Goal: Information Seeking & Learning: Learn about a topic

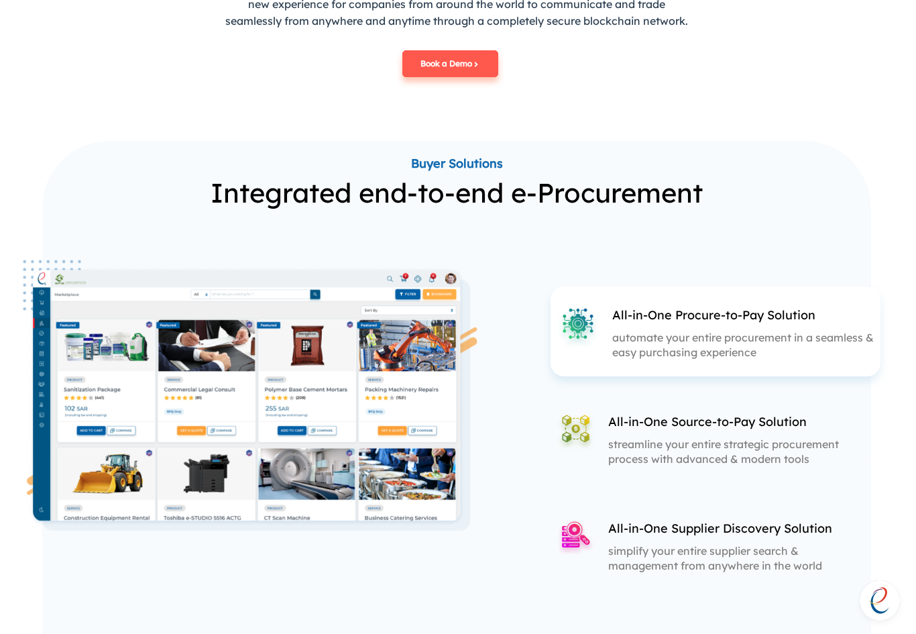
scroll to position [1390, 1]
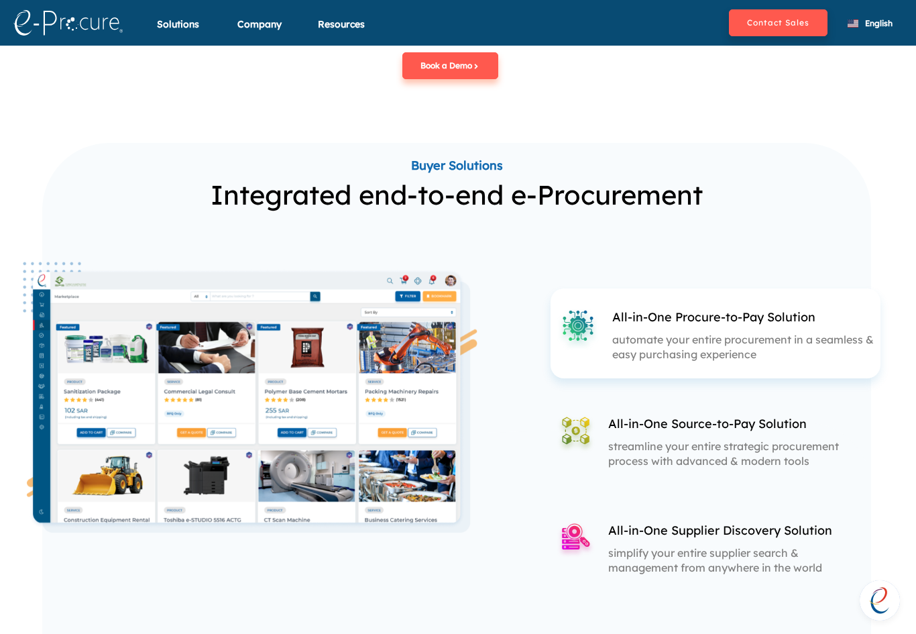
click at [689, 428] on p "All-in-One Source-to-Pay Solution" at bounding box center [729, 423] width 243 height 17
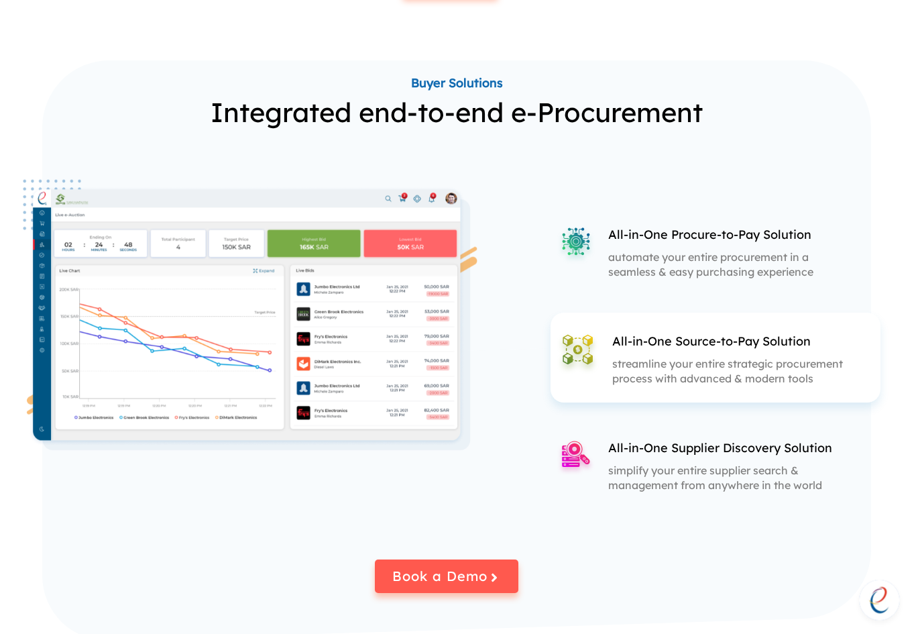
scroll to position [1473, 1]
click at [680, 465] on p "simplify your entire supplier search & management from anywhere in the world" at bounding box center [729, 476] width 243 height 29
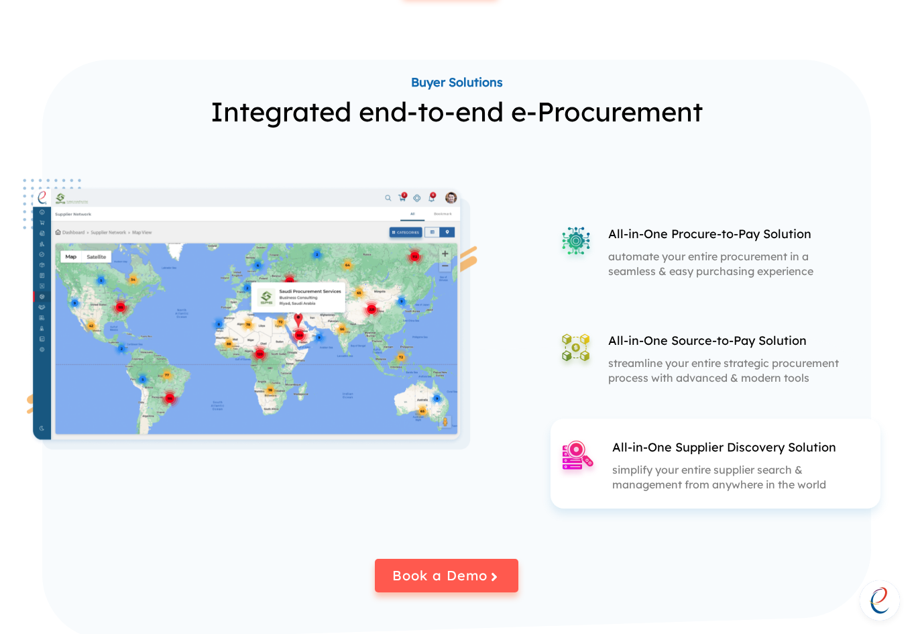
click at [669, 254] on p "automate your entire procurement in a seamless & easy purchasing experience" at bounding box center [729, 263] width 243 height 29
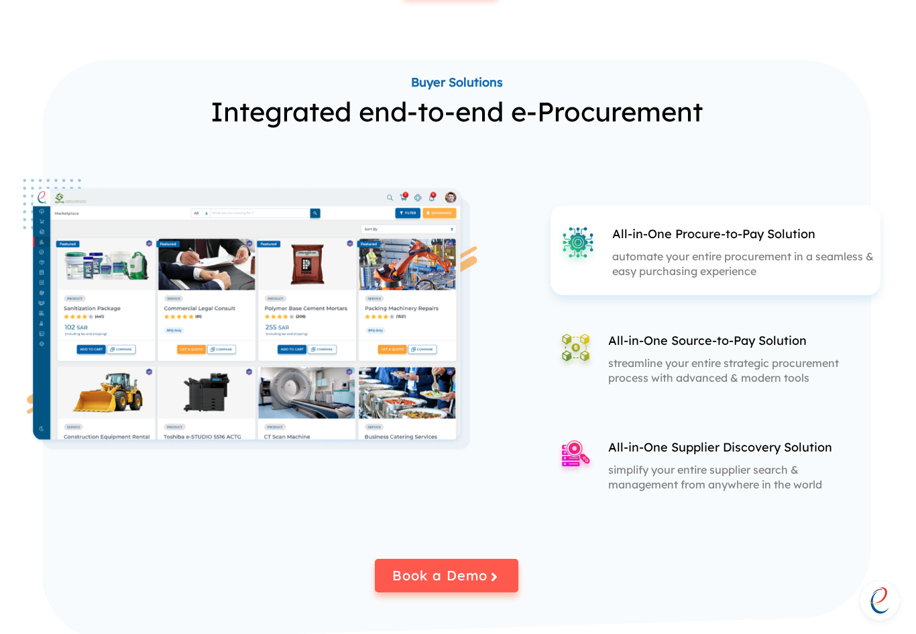
click at [675, 369] on p "streamline your entire strategic procurement process with advanced & modern too…" at bounding box center [729, 369] width 243 height 29
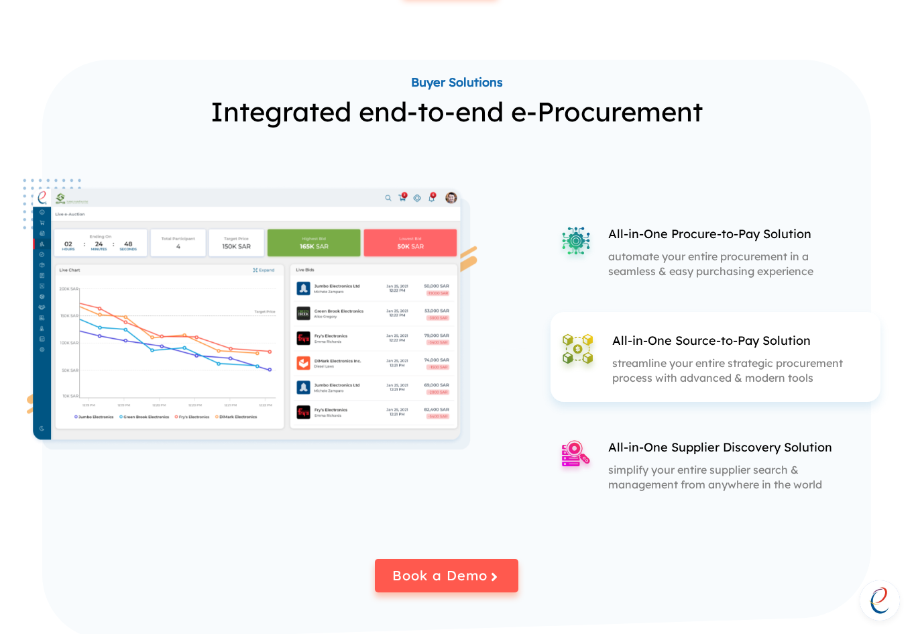
click at [675, 371] on p "streamline your entire strategic procurement process with advanced & modern too…" at bounding box center [743, 369] width 262 height 29
click at [664, 250] on p "automate your entire procurement in a seamless & easy purchasing experience" at bounding box center [729, 263] width 243 height 29
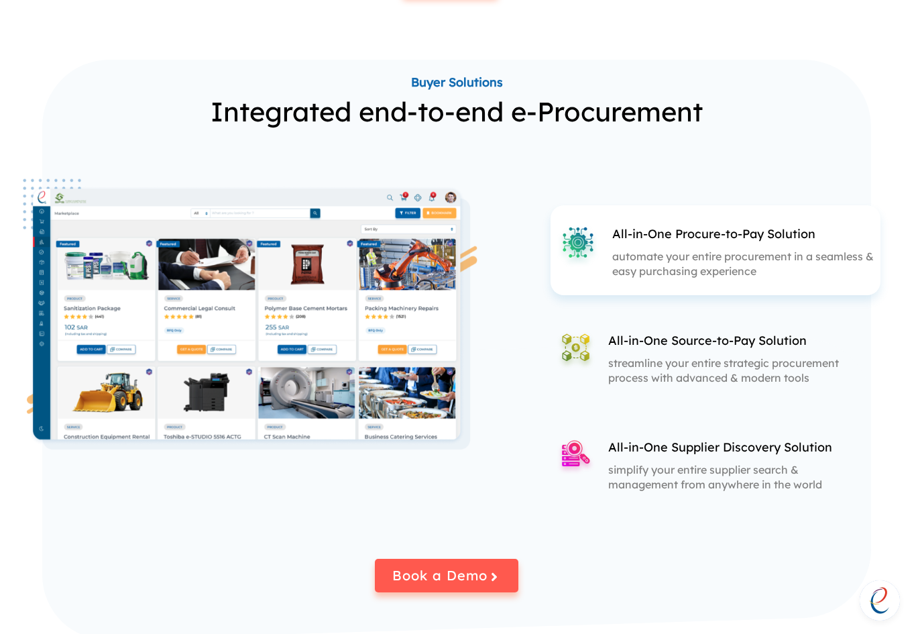
click at [674, 446] on p "All-in-One Supplier Discovery Solution" at bounding box center [729, 446] width 243 height 17
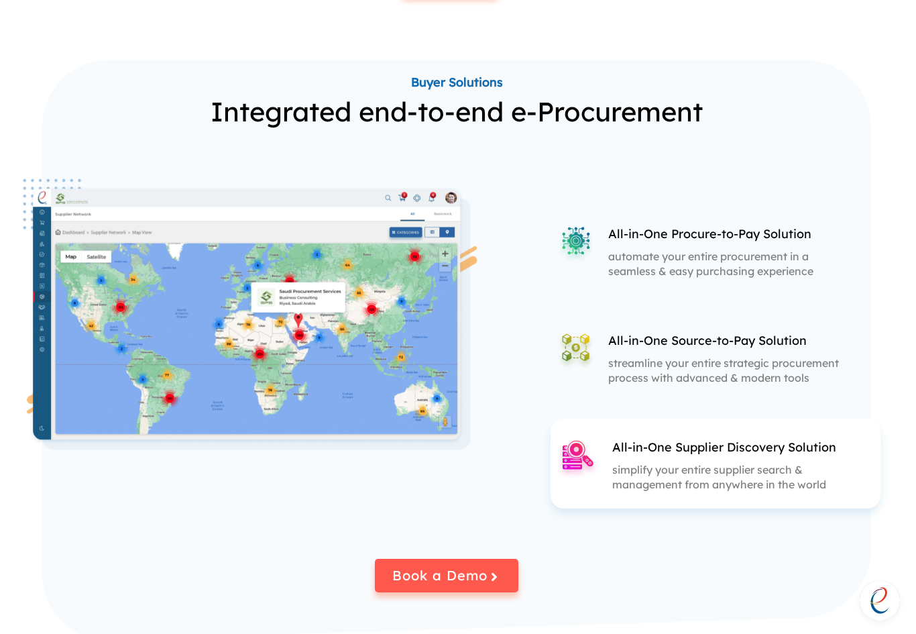
click at [669, 355] on p "streamline your entire strategic procurement process with advanced & modern too…" at bounding box center [729, 369] width 243 height 29
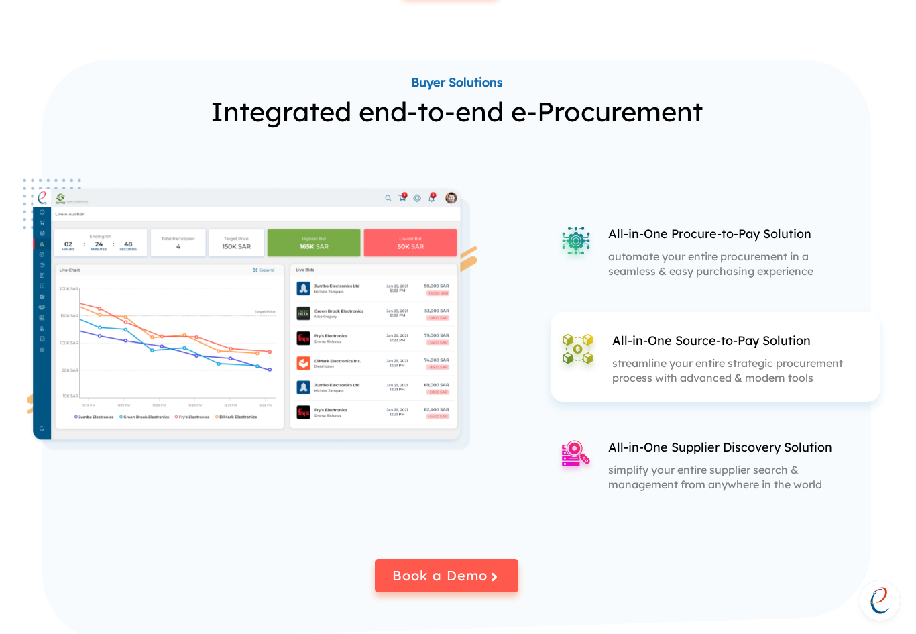
click at [661, 251] on p "automate your entire procurement in a seamless & easy purchasing experience" at bounding box center [729, 263] width 243 height 29
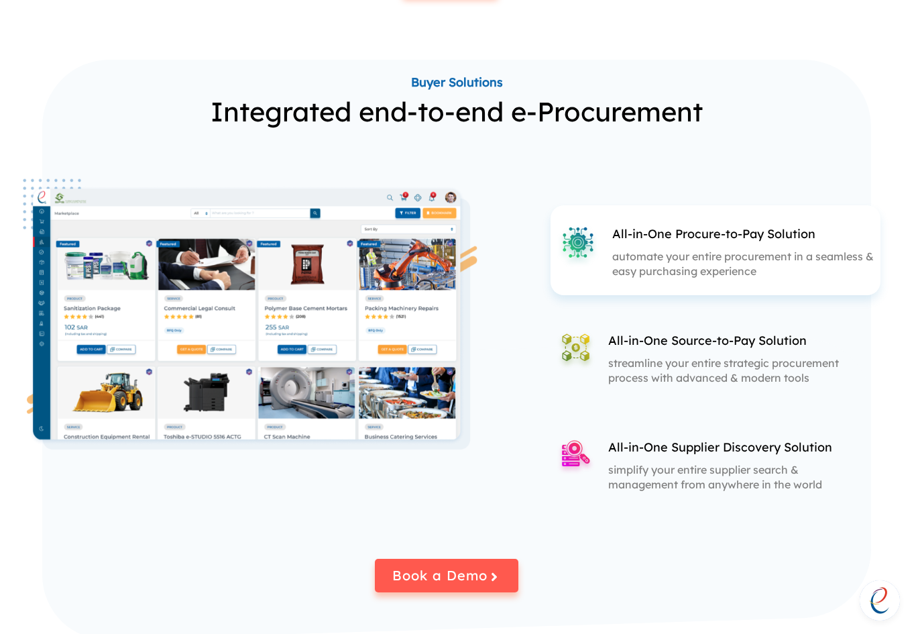
click at [676, 446] on p "All-in-One Supplier Discovery Solution" at bounding box center [729, 446] width 243 height 17
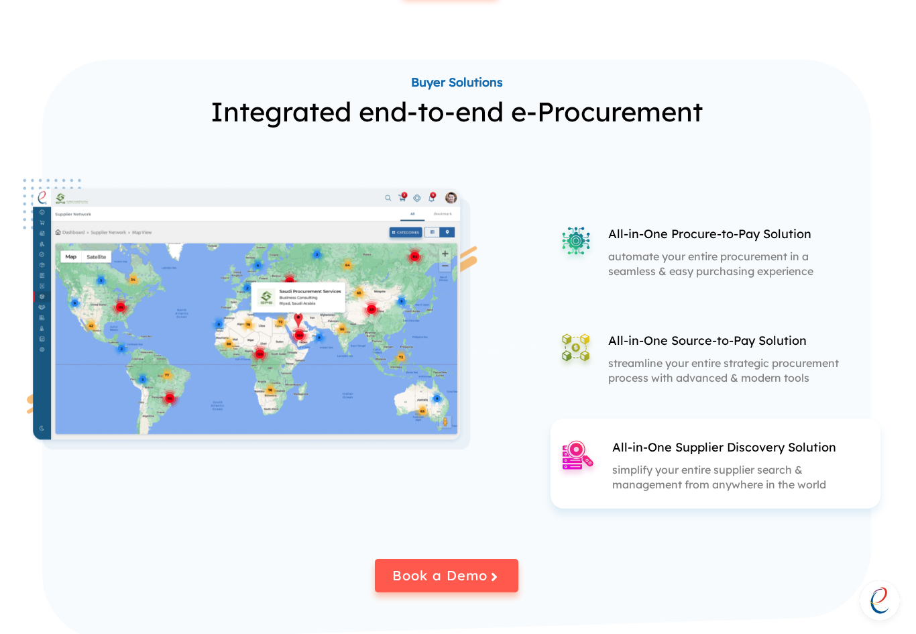
click at [676, 360] on p "streamline your entire strategic procurement process with advanced & modern too…" at bounding box center [729, 369] width 243 height 29
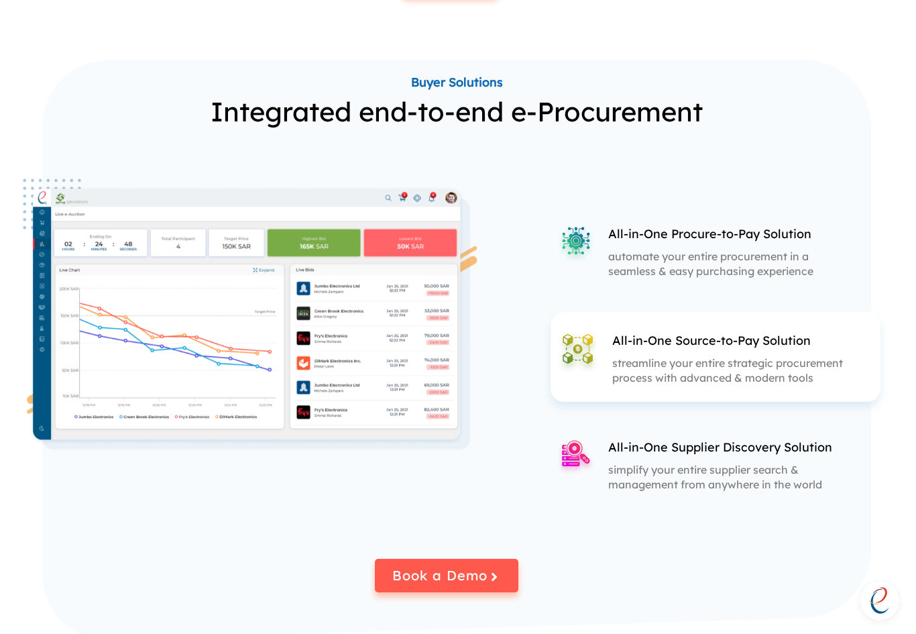
click at [673, 240] on div "All-in-One Procure-to-Pay Solution automate your entire procurement in a seamle…" at bounding box center [729, 251] width 243 height 53
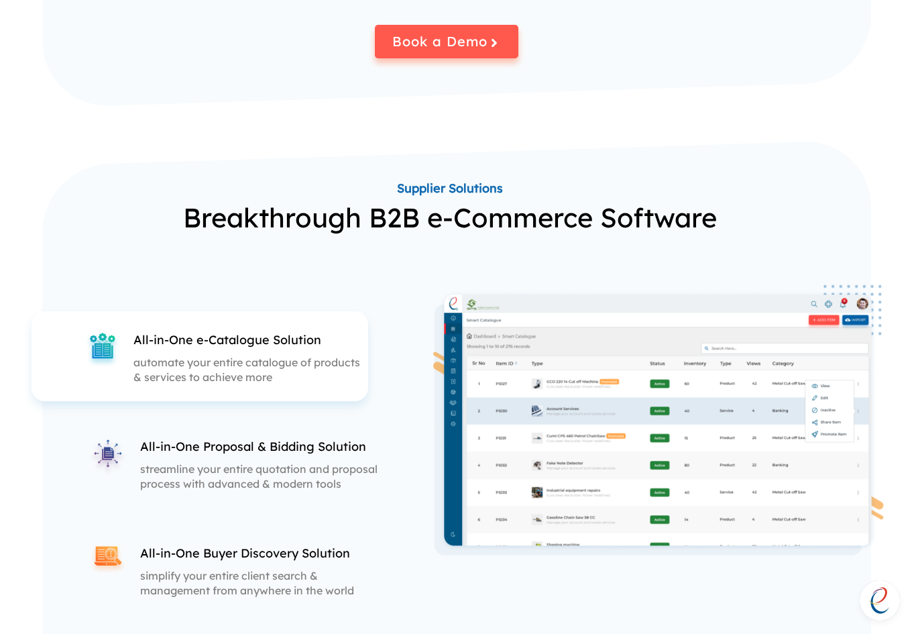
scroll to position [2054, 1]
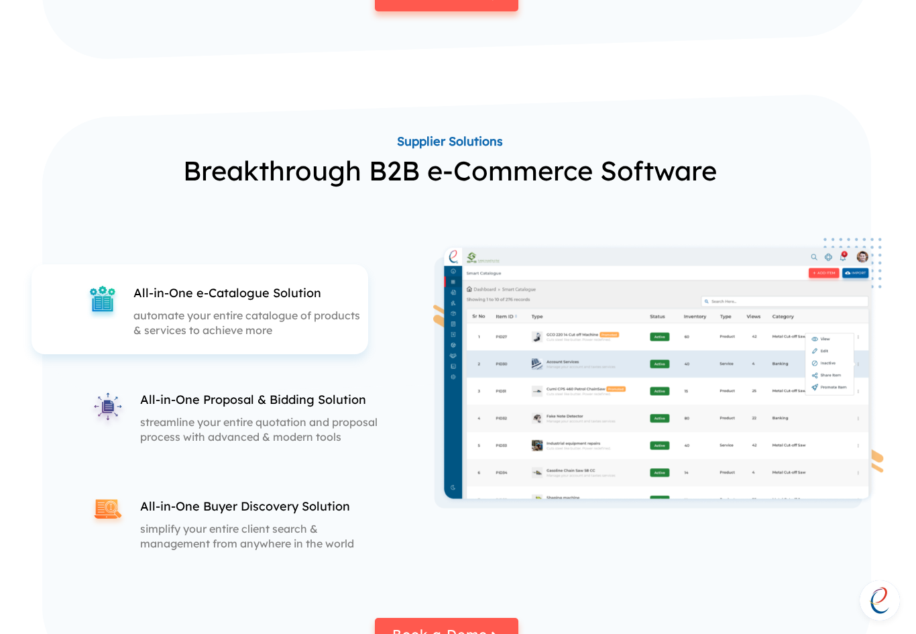
click at [306, 406] on div "All-in-One Proposal & Bidding Solution streamline your entire quotation and pro…" at bounding box center [261, 417] width 243 height 53
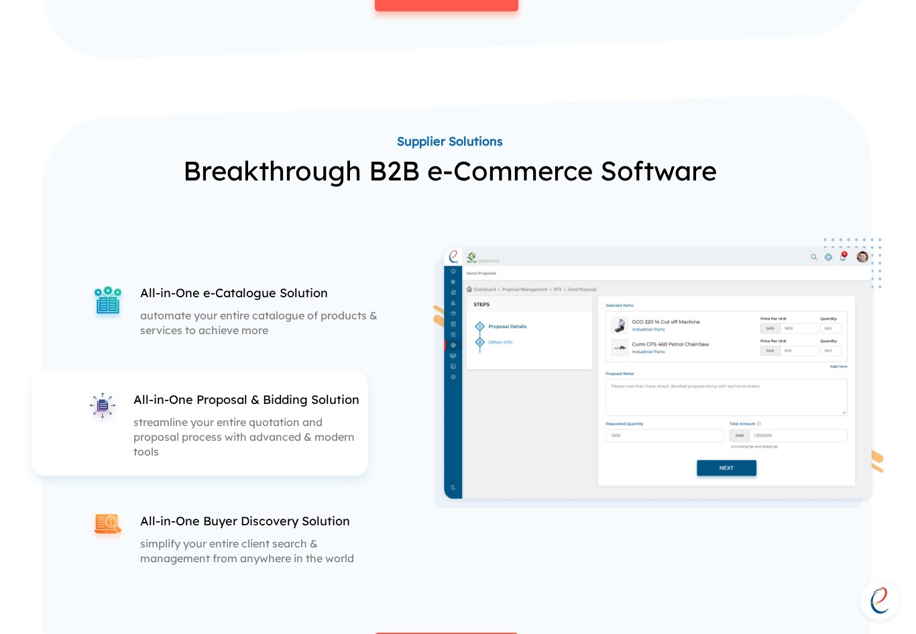
click at [286, 505] on div "All-in-One Buyer Discovery Solution simplify your entire client search & manage…" at bounding box center [235, 537] width 307 height 90
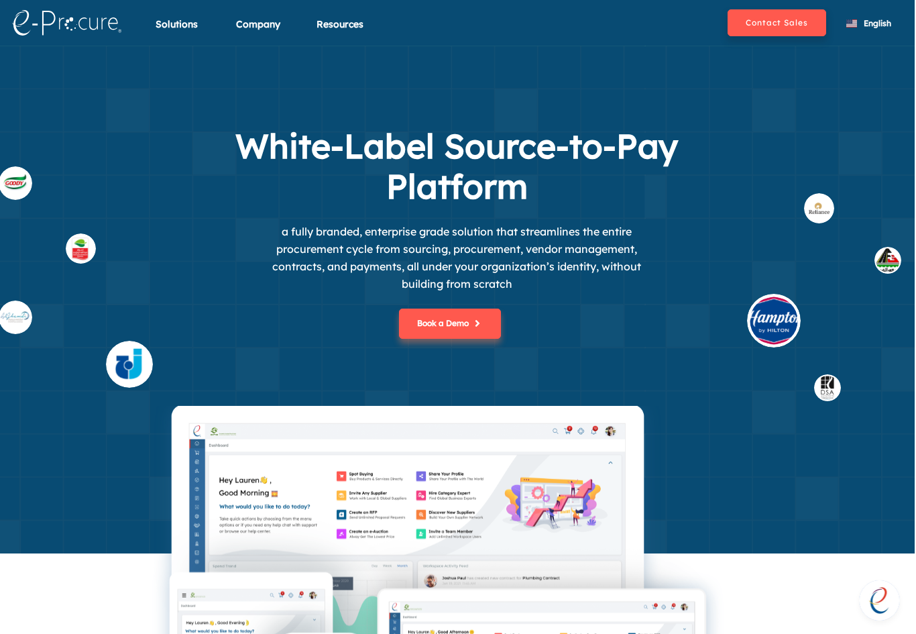
scroll to position [0, 1]
click at [785, 17] on button "Contact Sales" at bounding box center [776, 22] width 99 height 27
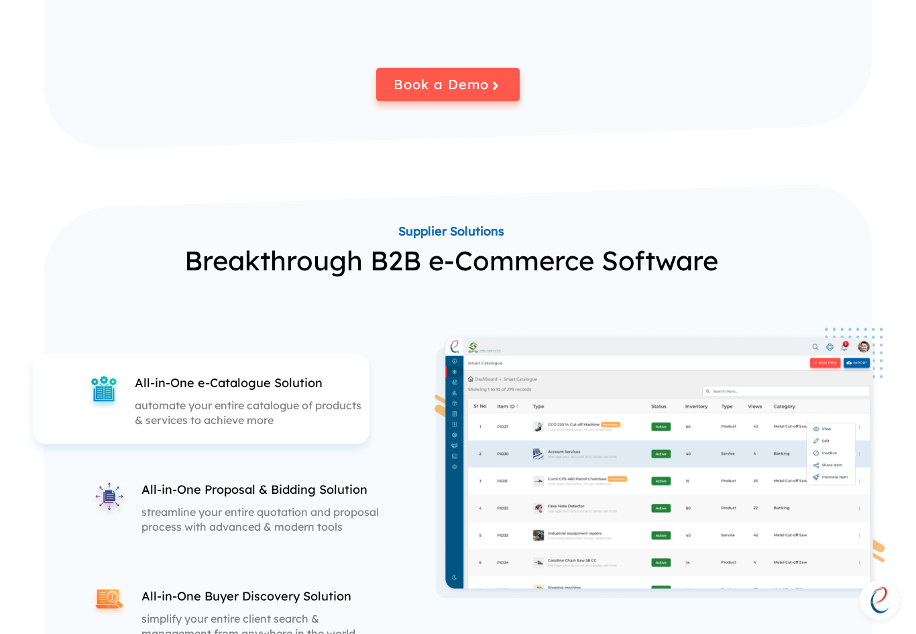
scroll to position [1995, 0]
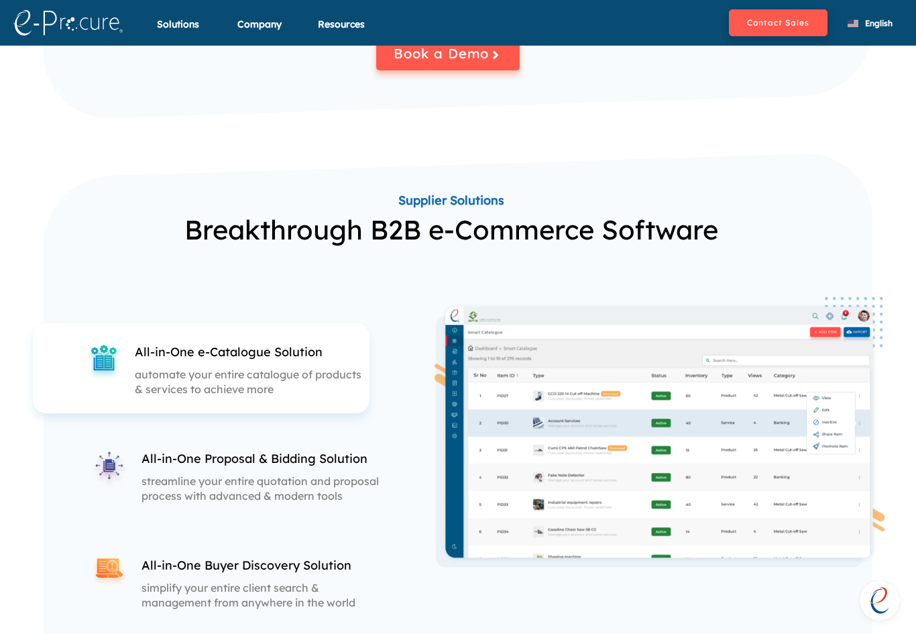
click at [304, 468] on div "All-in-One Proposal & Bidding Solution streamline your entire quotation and pro…" at bounding box center [262, 476] width 243 height 53
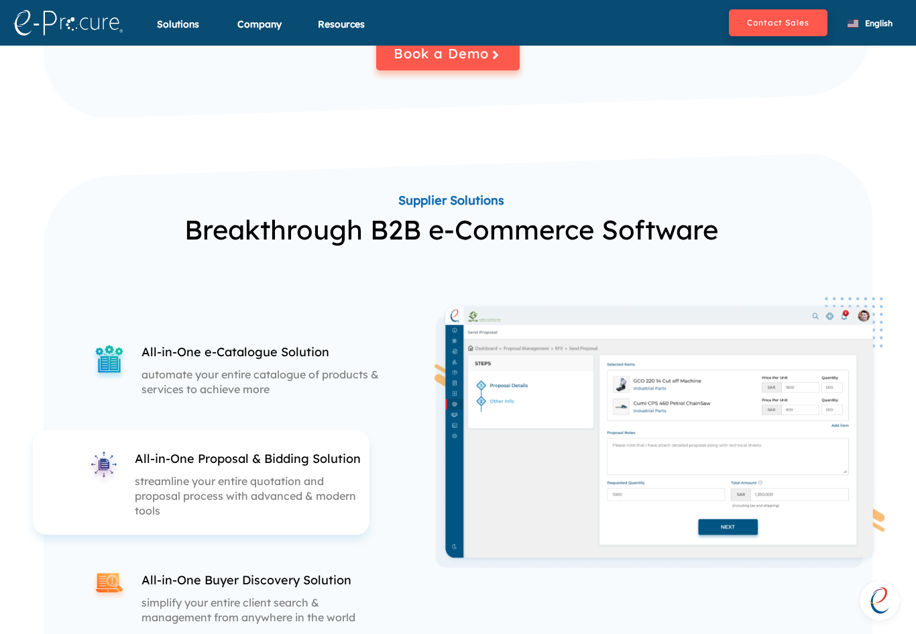
click at [290, 576] on p "All-in-One Buyer Discovery Solution" at bounding box center [262, 579] width 243 height 17
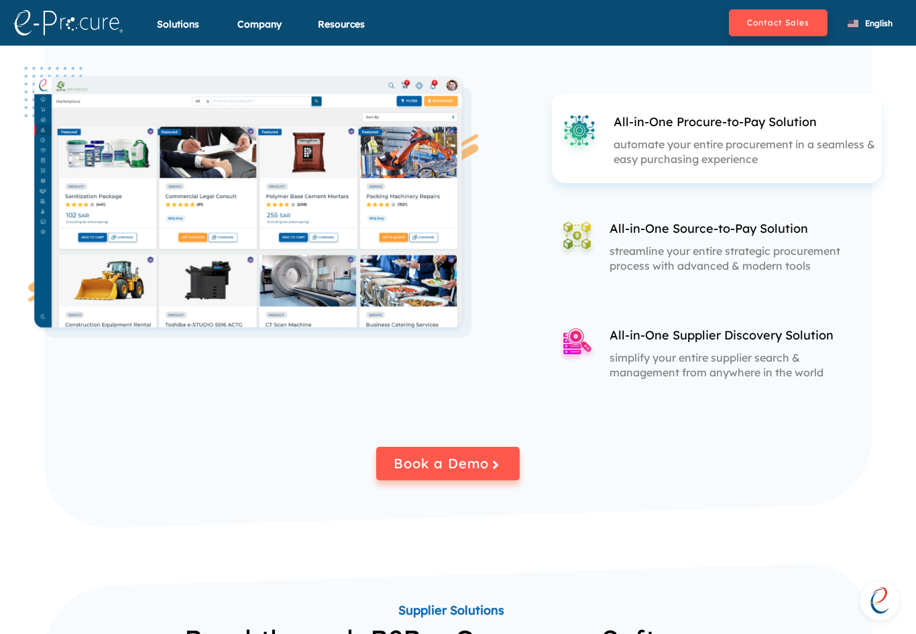
scroll to position [1549, 0]
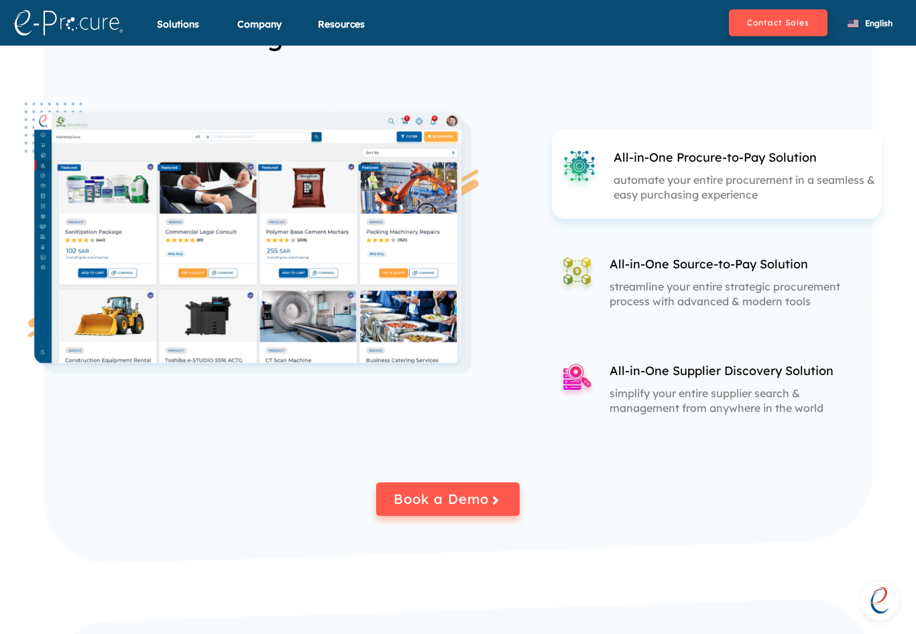
click at [651, 235] on div "All-in-One Source-to-Pay Solution streamline your entire strategic procurement …" at bounding box center [705, 280] width 307 height 90
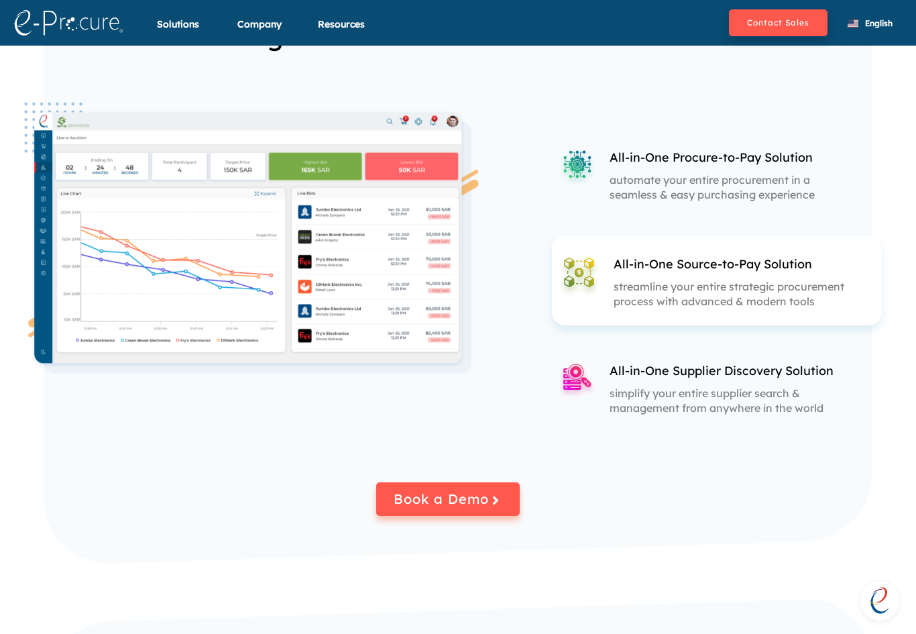
click at [644, 366] on p "All-in-One Supplier Discovery Solution" at bounding box center [730, 370] width 243 height 17
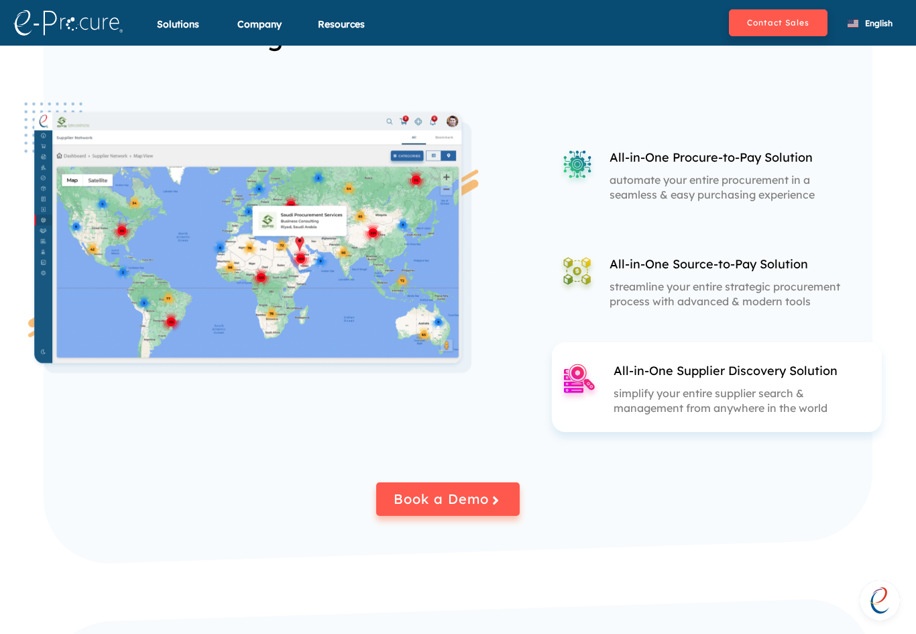
click at [677, 172] on p "automate your entire procurement in a seamless & easy purchasing experience" at bounding box center [730, 186] width 243 height 29
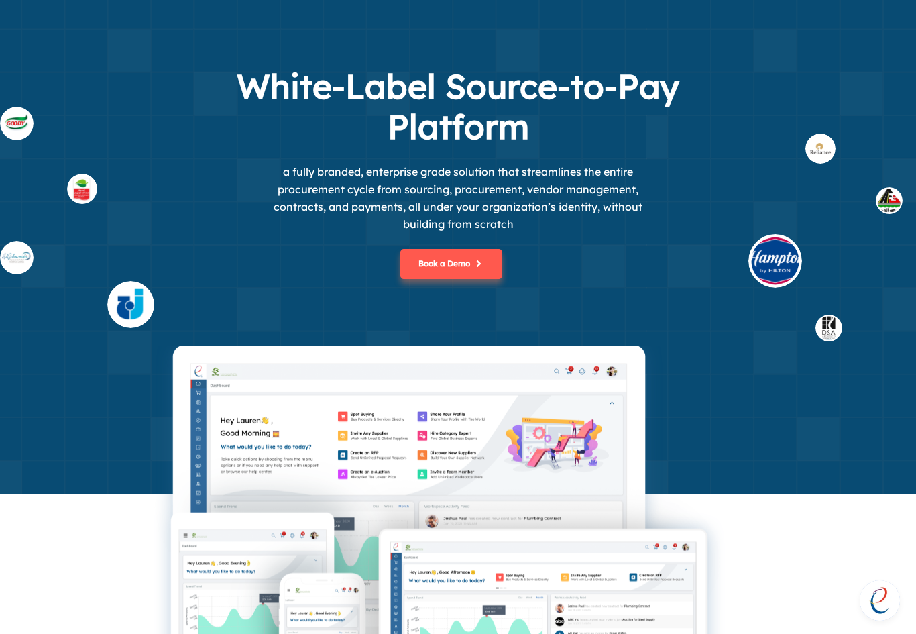
scroll to position [0, 0]
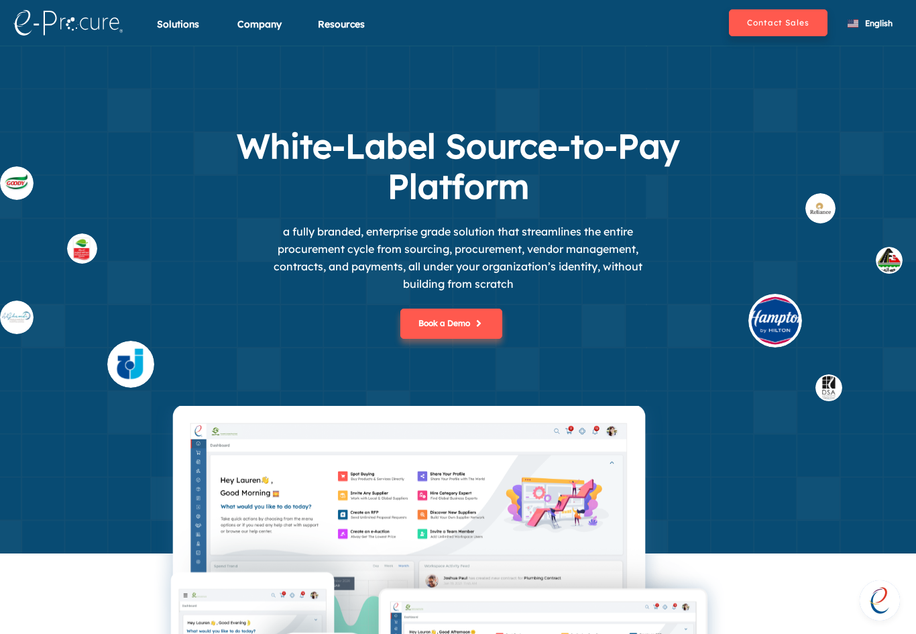
click at [249, 144] on h1 "White-Label Source-to-Pay Platform" at bounding box center [458, 166] width 536 height 80
click at [516, 282] on p "a fully branded, enterprise grade solution that streamlines the entire procurem…" at bounding box center [458, 258] width 402 height 70
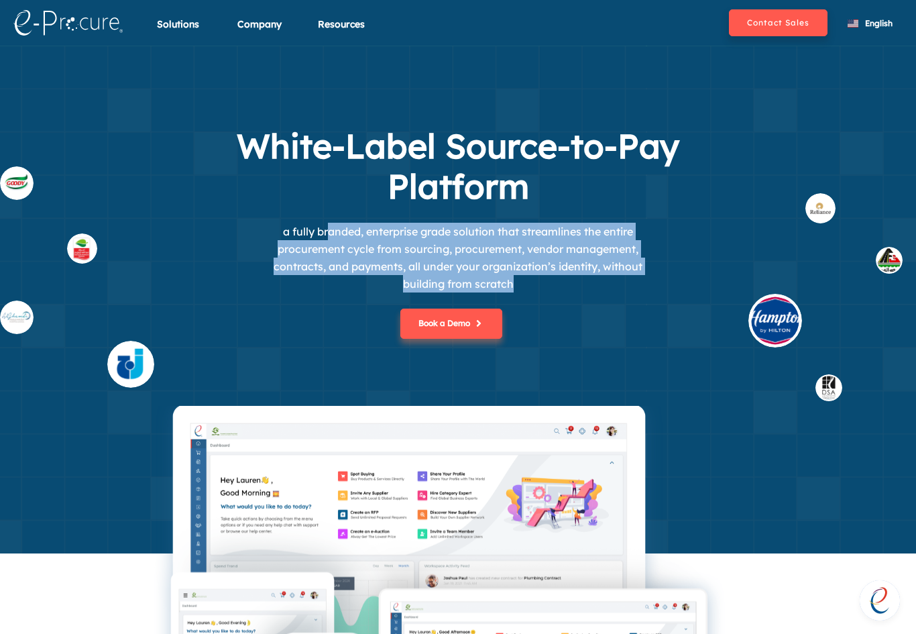
click at [270, 261] on p "a fully branded, enterprise grade solution that streamlines the entire procurem…" at bounding box center [458, 258] width 402 height 70
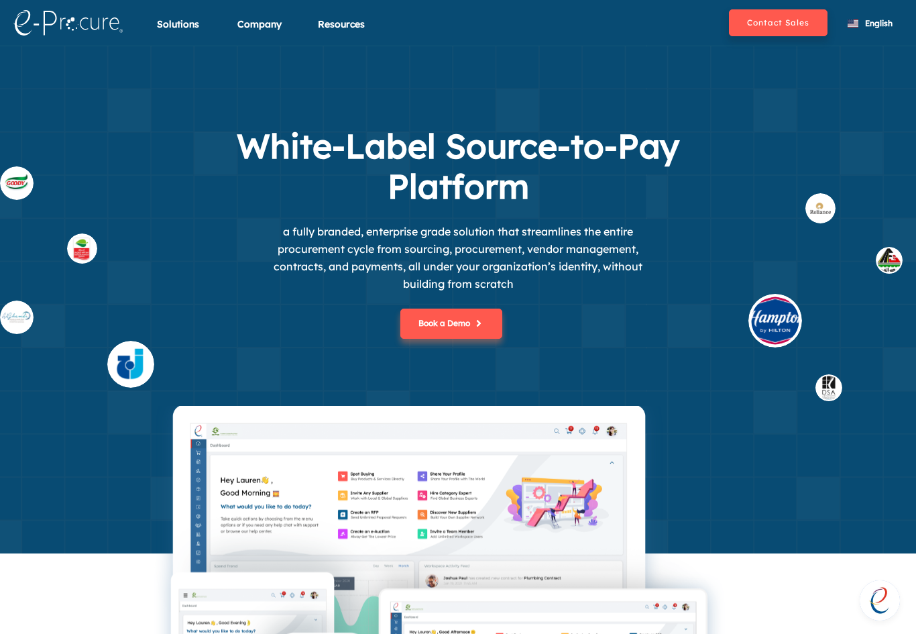
click at [282, 238] on p "a fully branded, enterprise grade solution that streamlines the entire procurem…" at bounding box center [458, 258] width 402 height 70
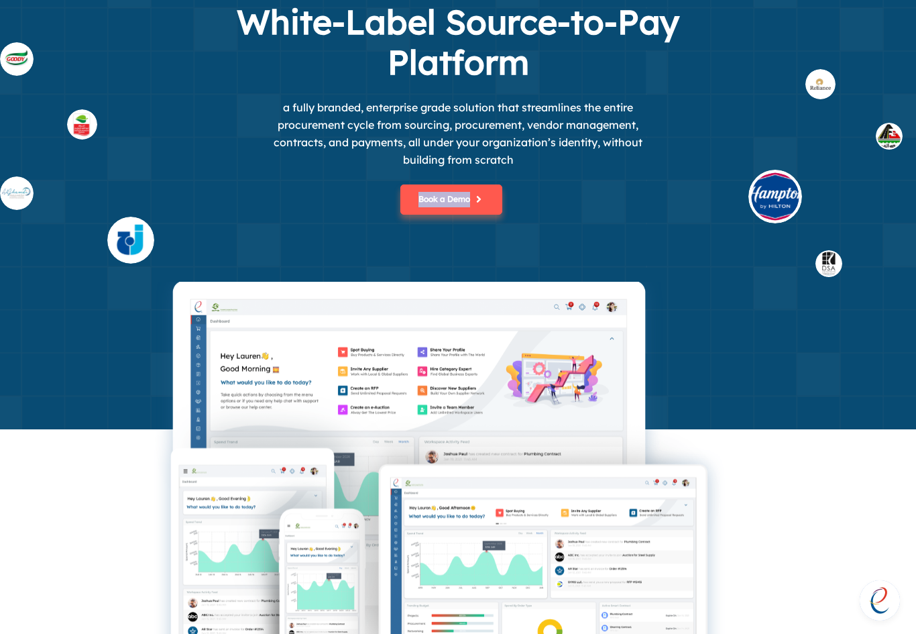
scroll to position [82, 0]
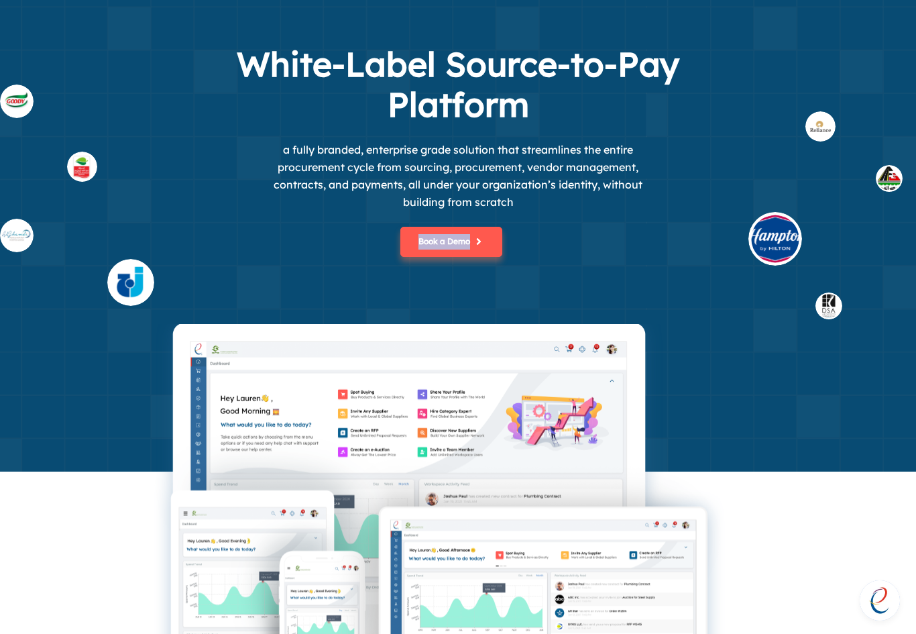
click at [538, 165] on p "a fully branded, enterprise grade solution that streamlines the entire procurem…" at bounding box center [458, 176] width 402 height 70
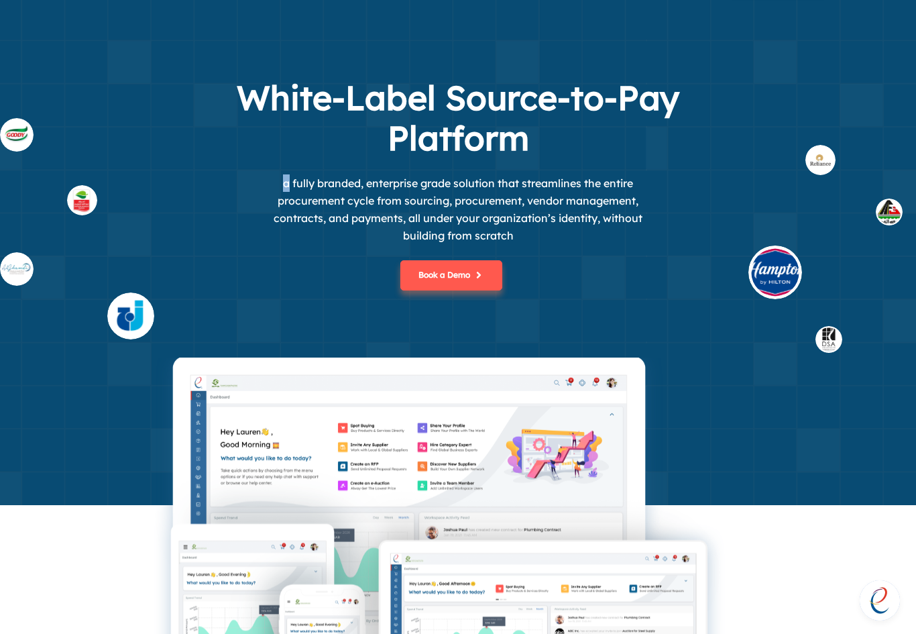
scroll to position [51, 0]
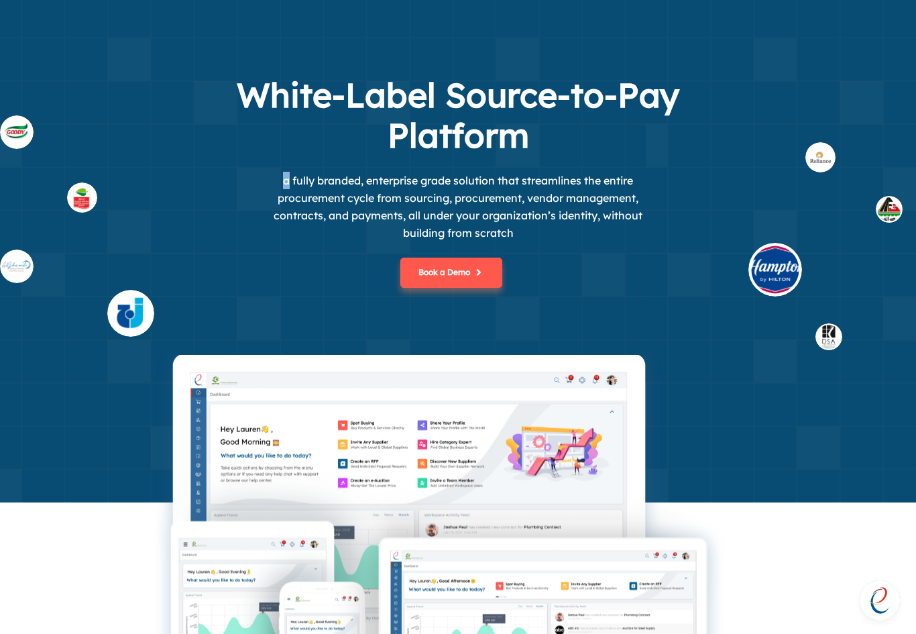
click at [321, 204] on p "a fully branded, enterprise grade solution that streamlines the entire procurem…" at bounding box center [458, 207] width 402 height 70
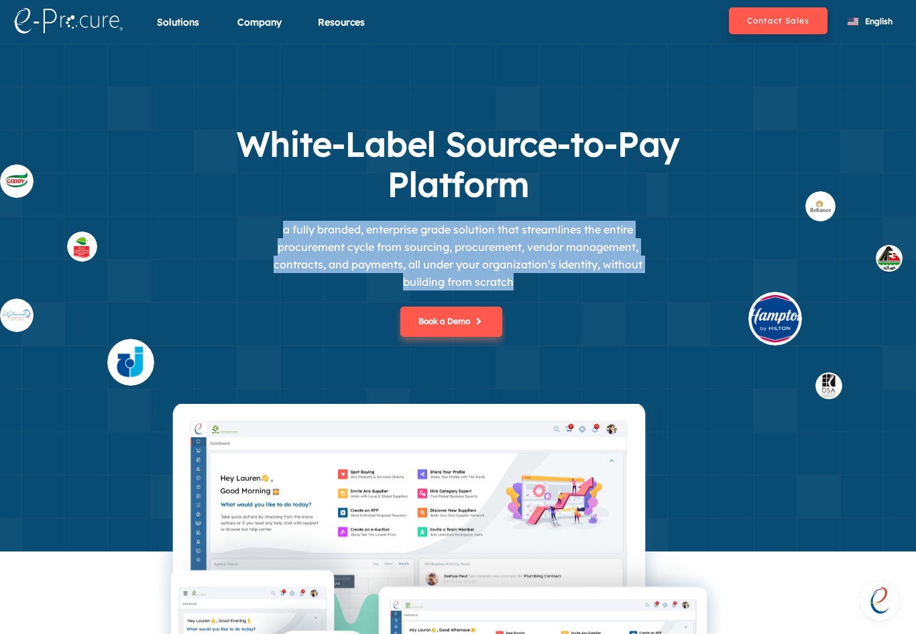
scroll to position [0, 0]
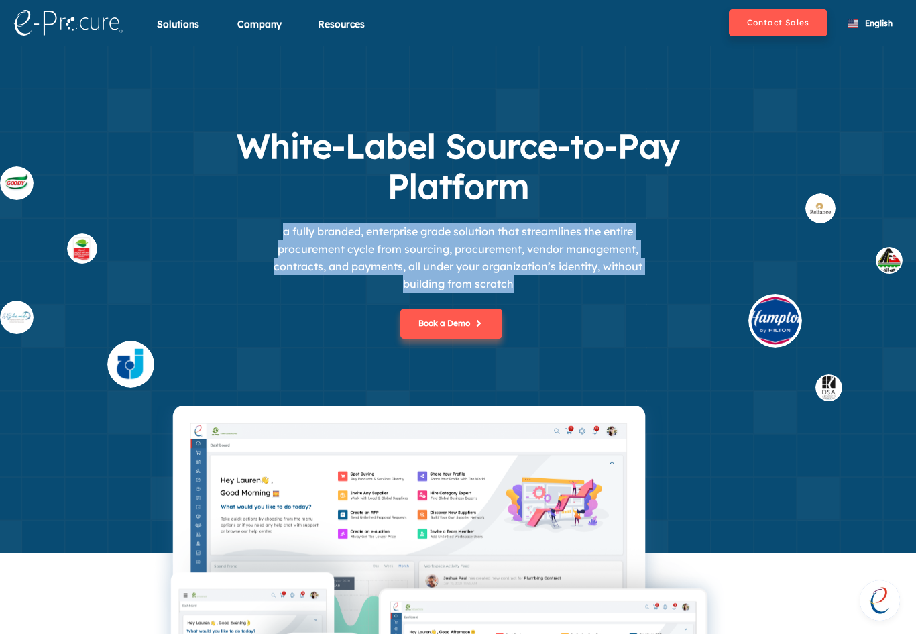
click at [726, 193] on div "White-Label Source-to-Pay Platform a fully branded, enterprise grade solution t…" at bounding box center [458, 266] width 610 height 280
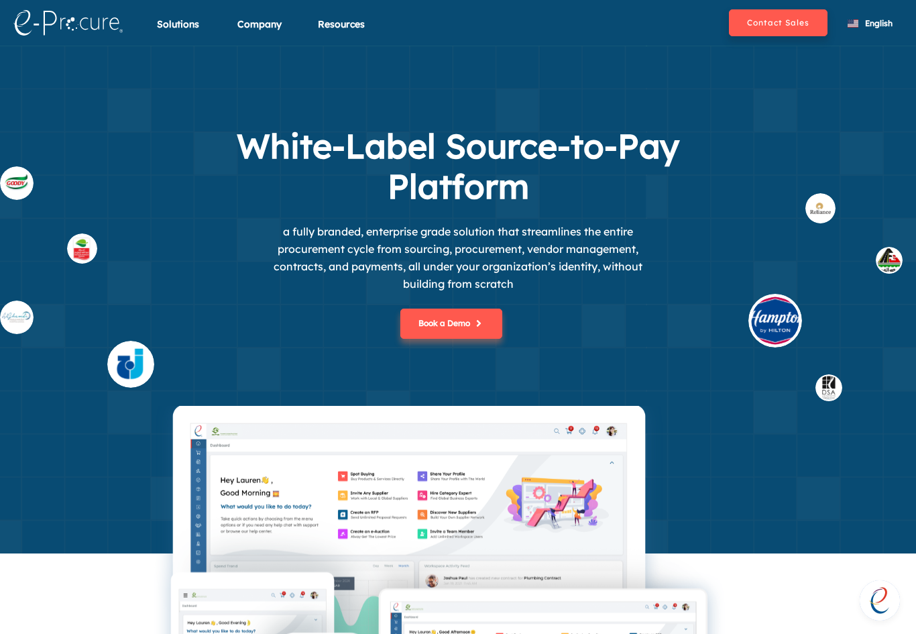
click at [282, 235] on p "a fully branded, enterprise grade solution that streamlines the entire procurem…" at bounding box center [458, 258] width 402 height 70
